Goal: Transaction & Acquisition: Purchase product/service

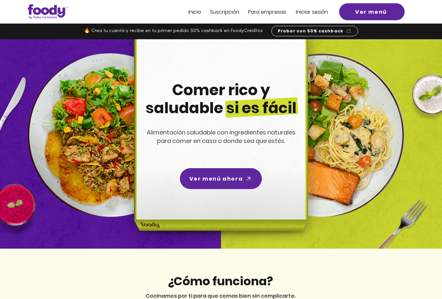
click at [195, 13] on span "Inicio" at bounding box center [194, 12] width 13 height 8
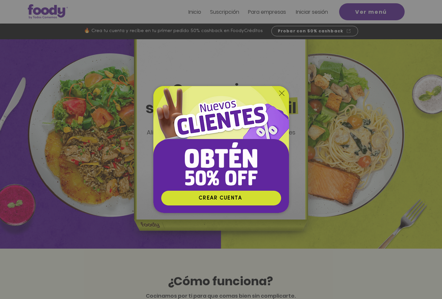
click at [283, 94] on icon "Volver al sitio" at bounding box center [281, 93] width 5 height 5
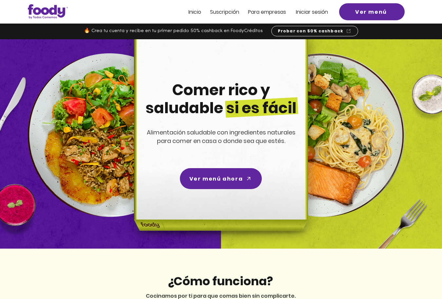
click at [302, 12] on span "Iniciar sesión" at bounding box center [312, 12] width 32 height 8
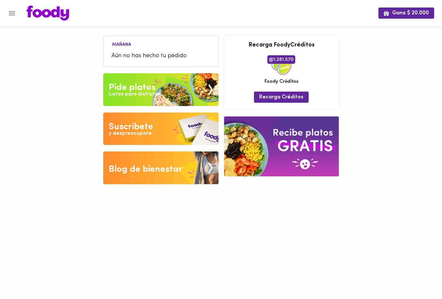
click at [143, 90] on div "Pide platos" at bounding box center [132, 87] width 47 height 13
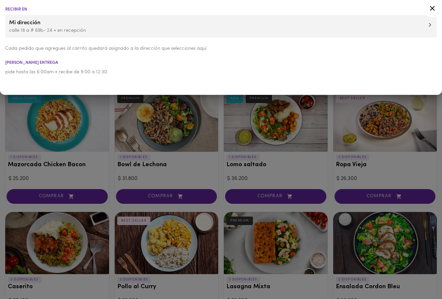
click at [173, 158] on div at bounding box center [221, 149] width 442 height 299
